Goal: Navigation & Orientation: Find specific page/section

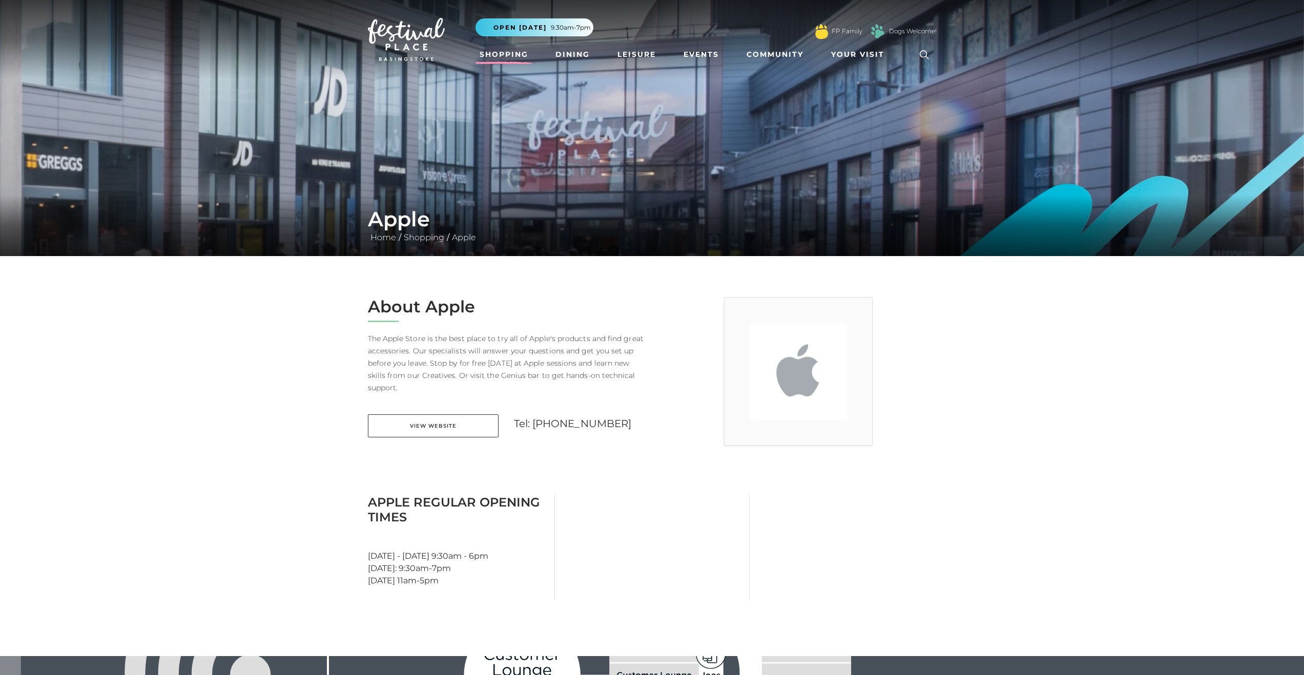
click at [511, 53] on link "Shopping" at bounding box center [503, 54] width 57 height 19
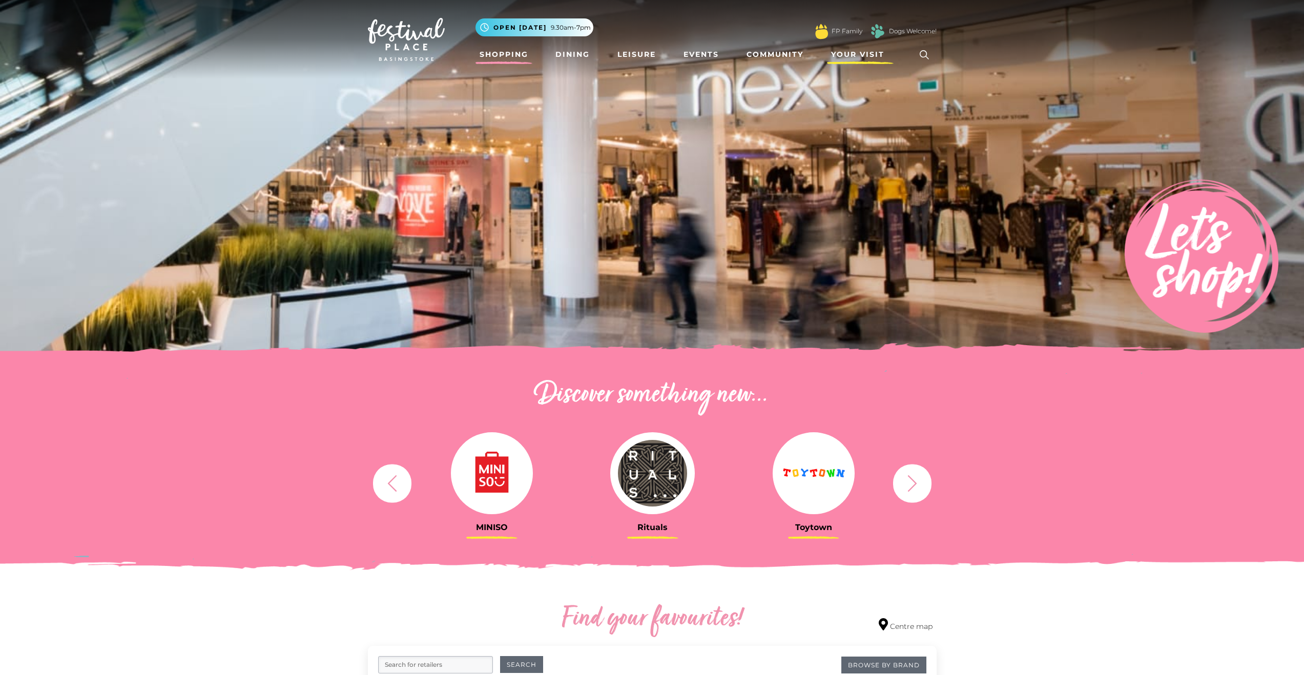
click at [853, 52] on span "Your Visit" at bounding box center [857, 54] width 53 height 11
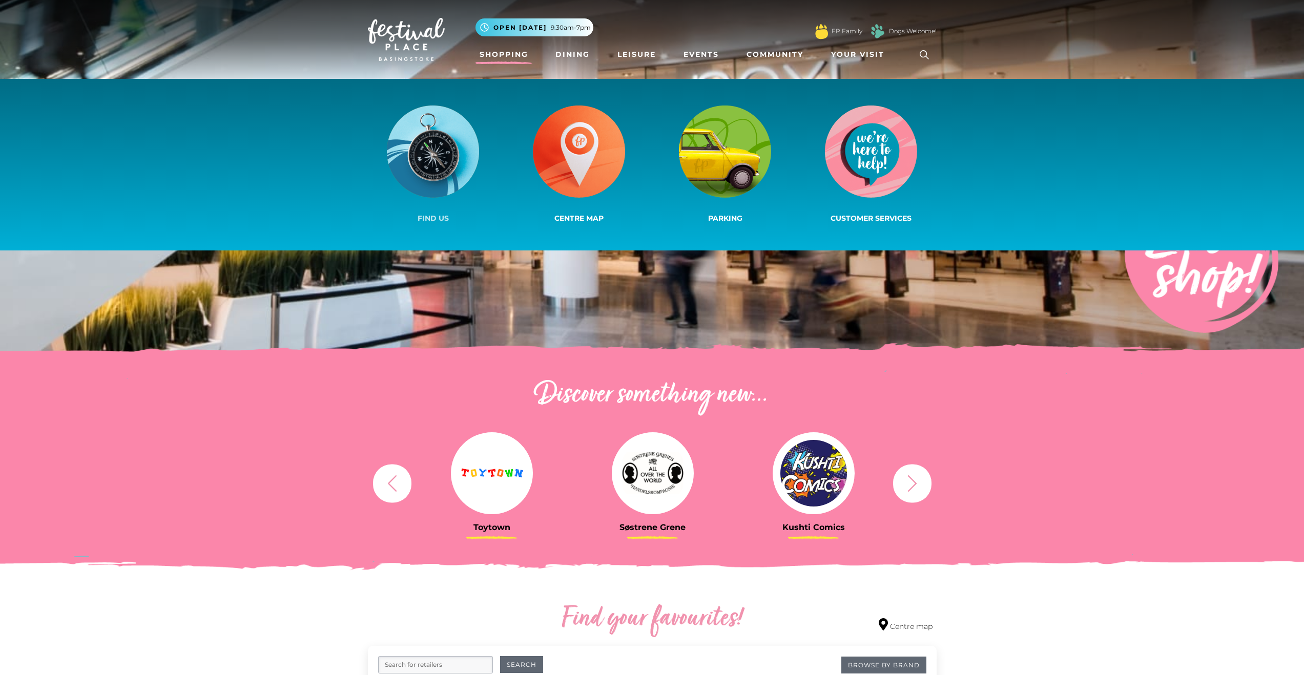
click at [441, 219] on span "Find us" at bounding box center [432, 218] width 31 height 9
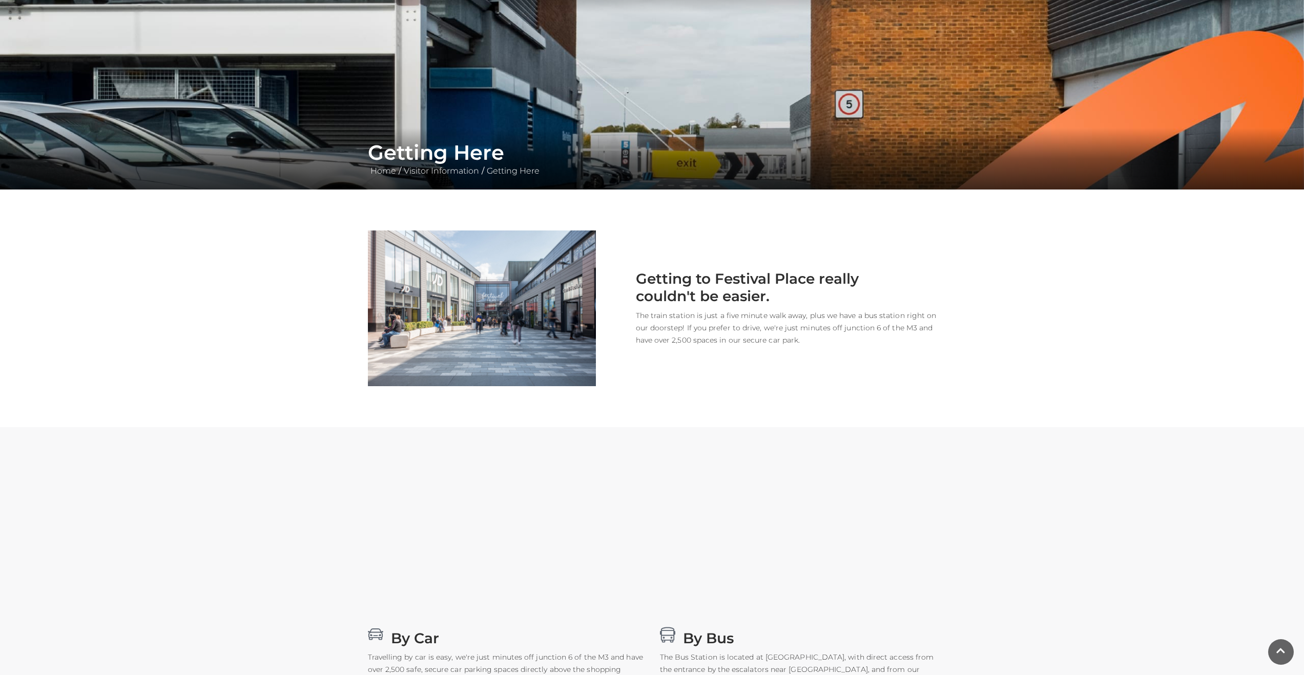
scroll to position [68, 0]
